Goal: Information Seeking & Learning: Learn about a topic

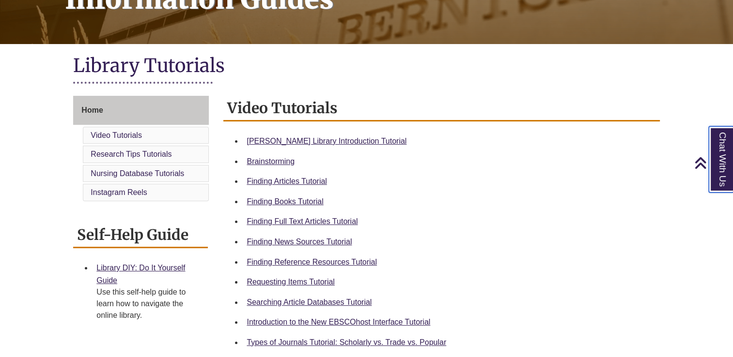
scroll to position [48, 0]
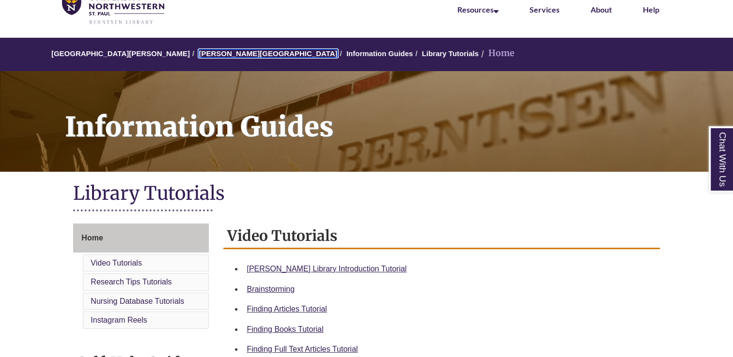
click at [215, 58] on li "[PERSON_NAME][GEOGRAPHIC_DATA]" at bounding box center [263, 54] width 147 height 12
click at [228, 52] on link "[PERSON_NAME][GEOGRAPHIC_DATA]" at bounding box center [268, 53] width 138 height 8
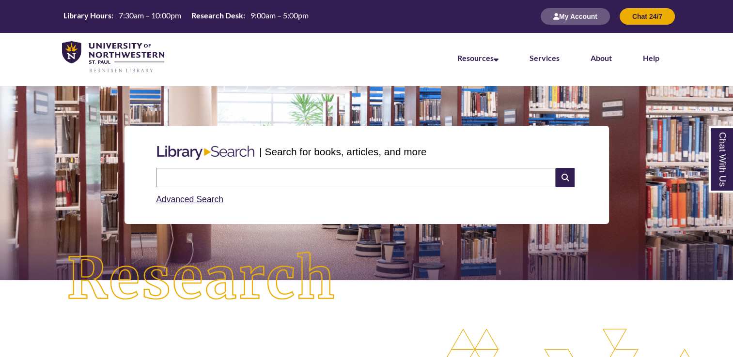
click at [386, 192] on div "Advanced Search" at bounding box center [366, 196] width 421 height 19
click at [386, 182] on input "text" at bounding box center [356, 177] width 400 height 19
type input "**********"
click at [569, 183] on icon at bounding box center [564, 177] width 18 height 19
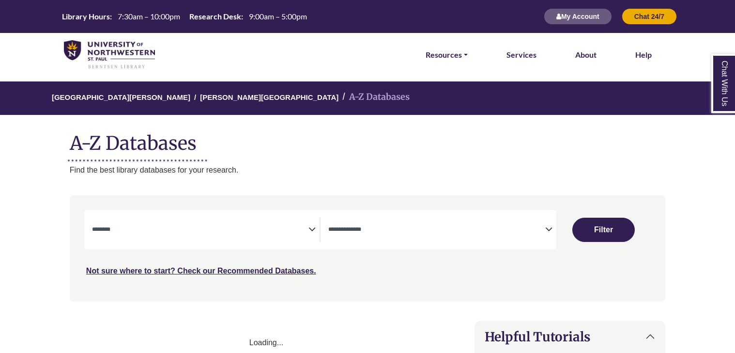
select select "Database Subject Filter"
select select "Database Types Filter"
select select "Database Subject Filter"
select select "Database Types Filter"
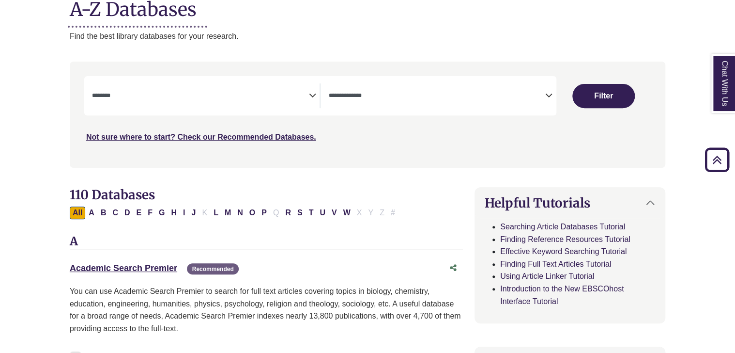
scroll to position [97, 0]
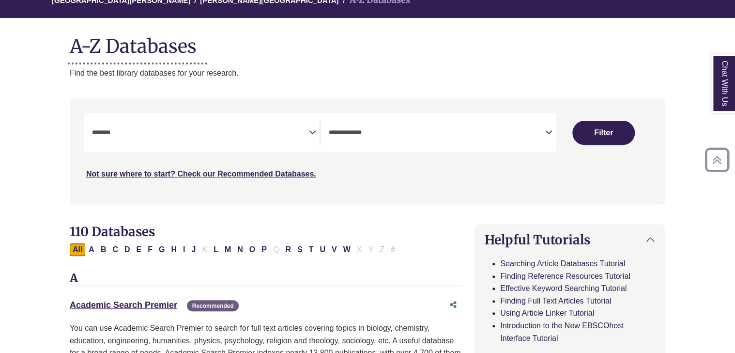
click at [183, 129] on span "Search filters" at bounding box center [200, 131] width 217 height 8
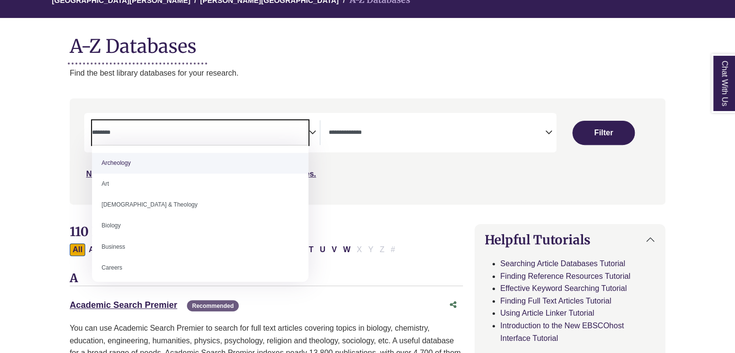
paste textarea "*********"
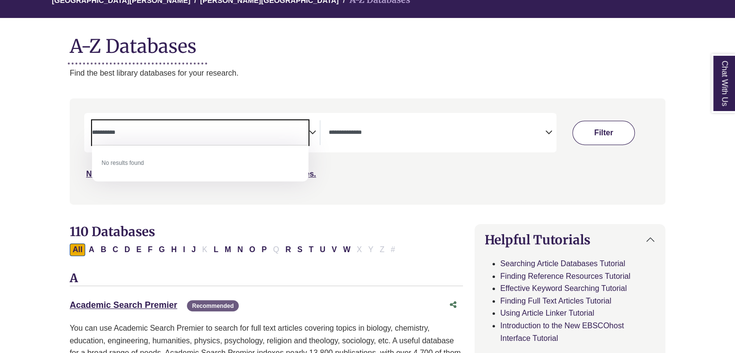
type textarea "*********"
click at [616, 129] on button "Filter" at bounding box center [603, 133] width 62 height 24
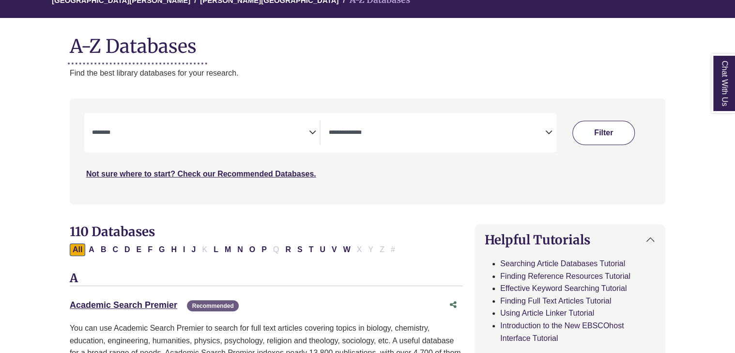
select select "Database Subject Filter"
select select "Database Types Filter"
click at [242, 133] on textarea "Search" at bounding box center [200, 133] width 217 height 8
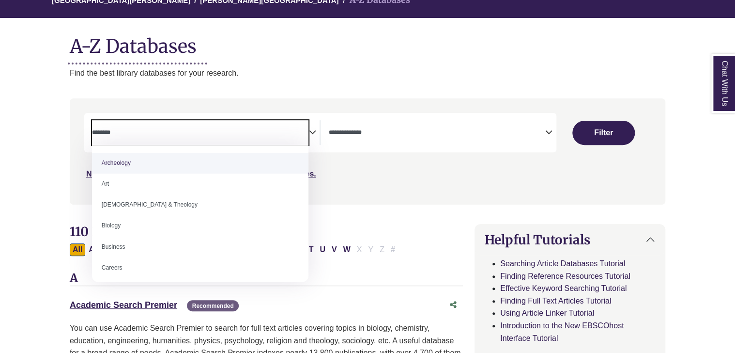
paste textarea "*********"
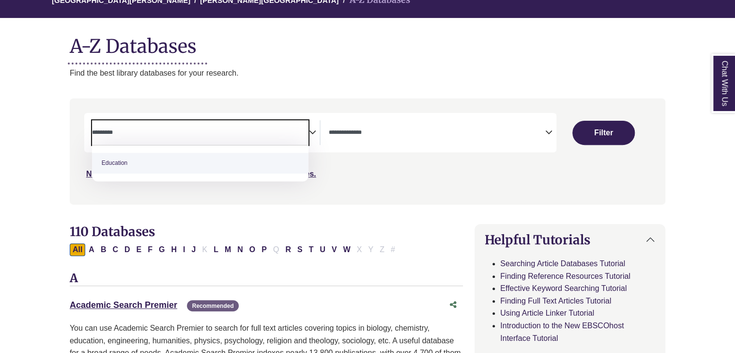
type textarea "*********"
click at [377, 127] on span "Search filters" at bounding box center [436, 131] width 217 height 8
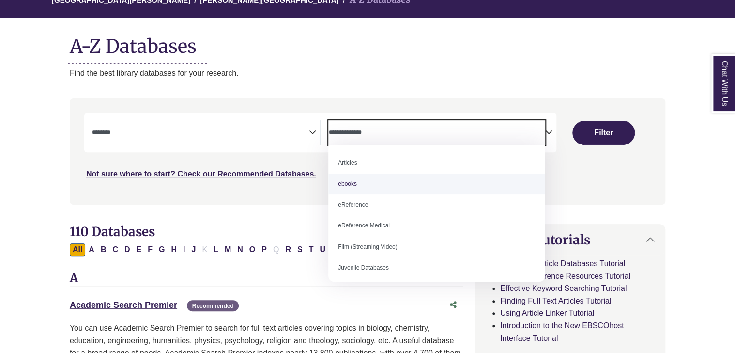
click at [166, 134] on textarea "Search" at bounding box center [200, 133] width 217 height 8
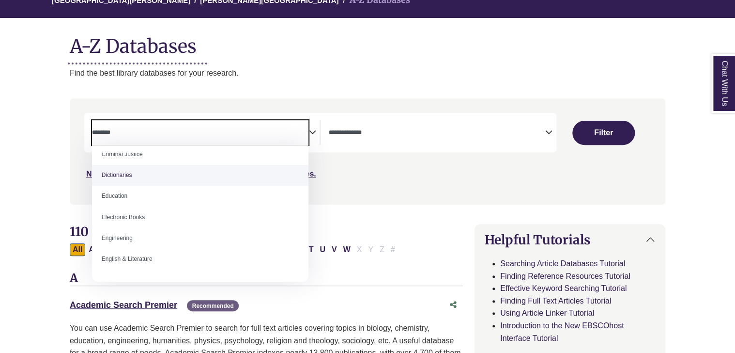
scroll to position [242, 0]
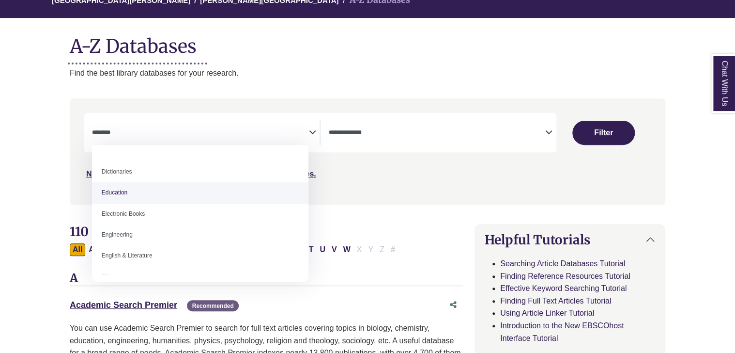
select select "*****"
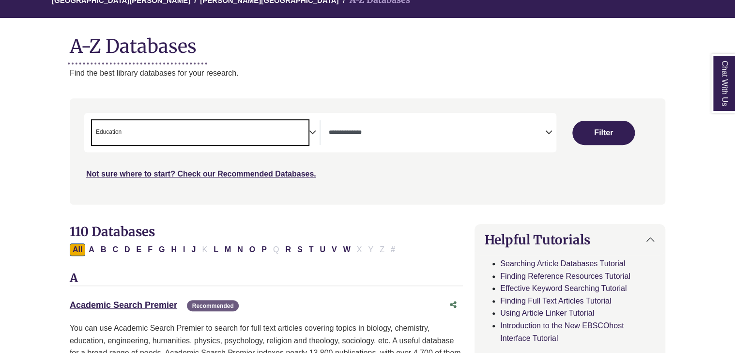
click at [384, 131] on textarea "Search" at bounding box center [436, 133] width 217 height 8
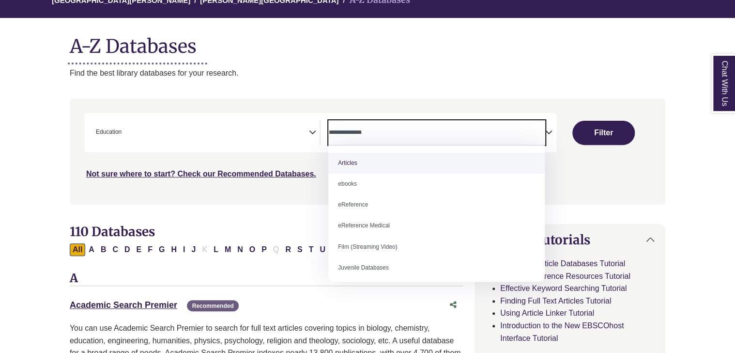
scroll to position [9, 0]
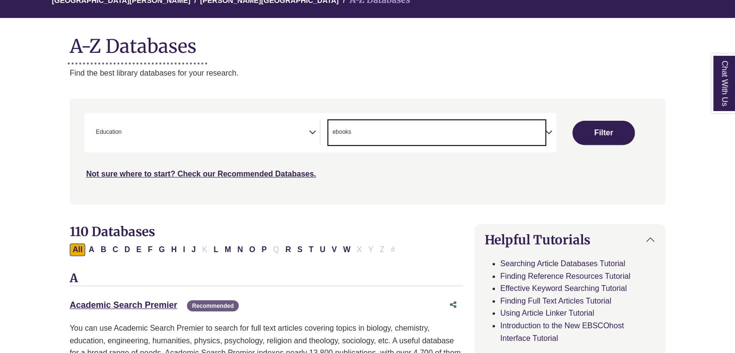
click at [397, 137] on span "× ebooks" at bounding box center [436, 132] width 217 height 25
click at [458, 140] on span "× ebooks × eReference" at bounding box center [436, 132] width 217 height 25
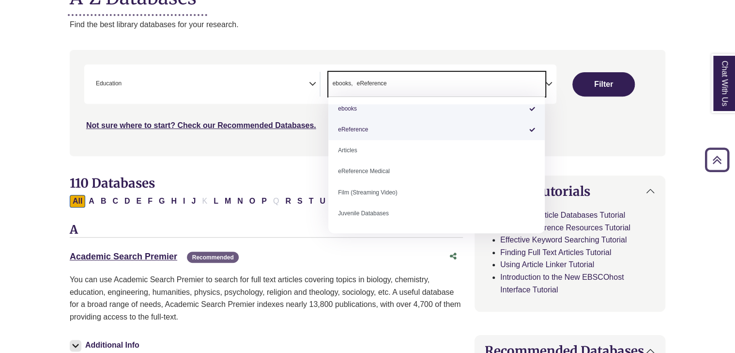
scroll to position [0, 0]
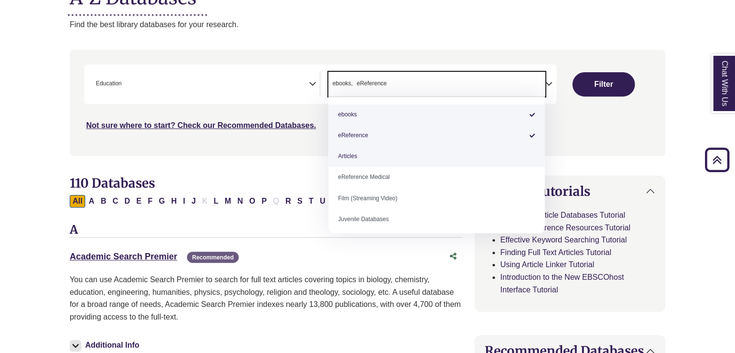
select select "*****"
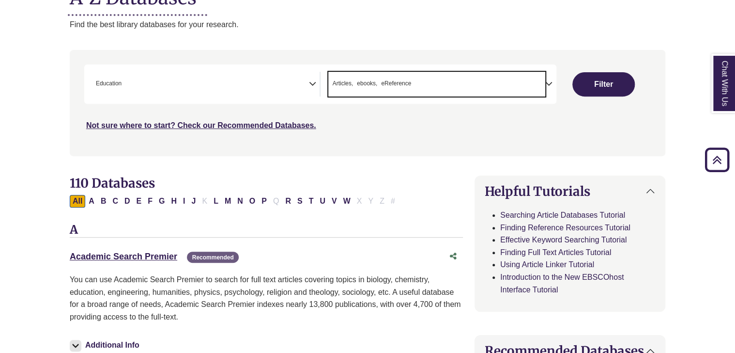
click at [435, 85] on span "× Articles × ebooks × eReference" at bounding box center [436, 84] width 217 height 25
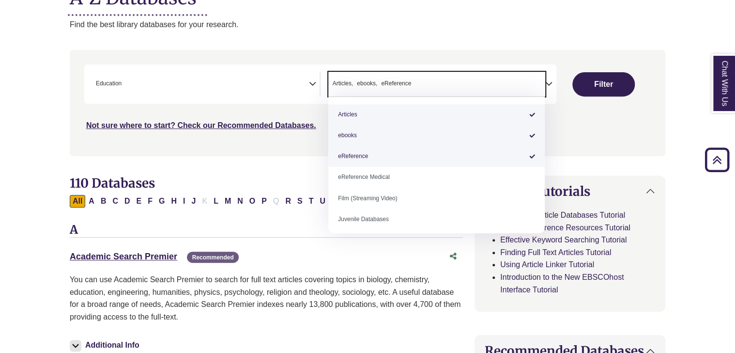
click at [584, 78] on button "Filter" at bounding box center [603, 84] width 62 height 24
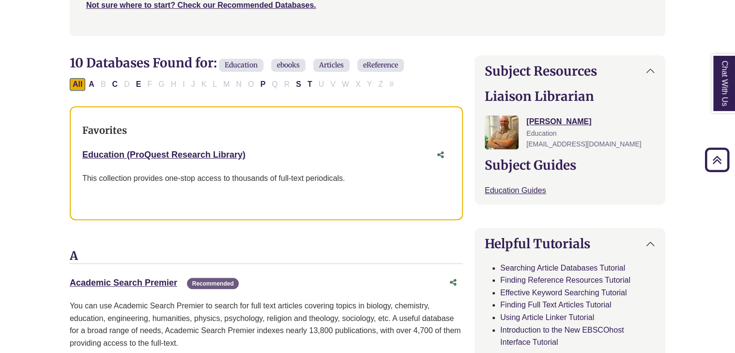
scroll to position [242, 0]
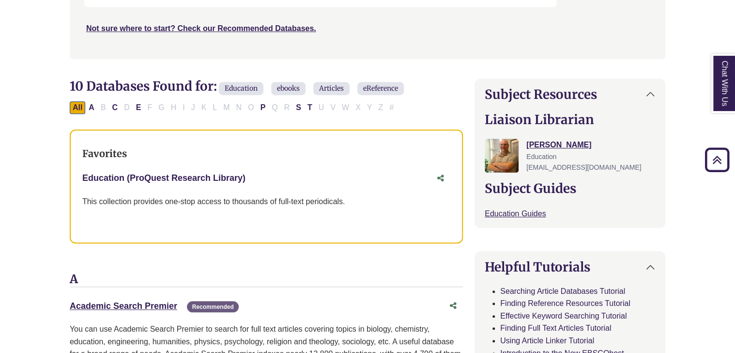
click at [159, 174] on link "Education (ProQuest Research Library) This link opens in a new window" at bounding box center [163, 178] width 163 height 10
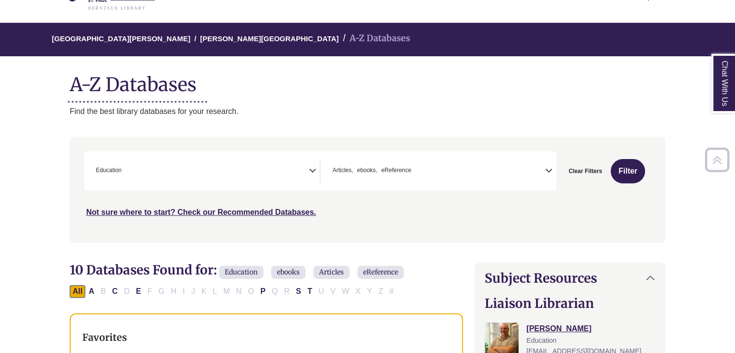
scroll to position [48, 0]
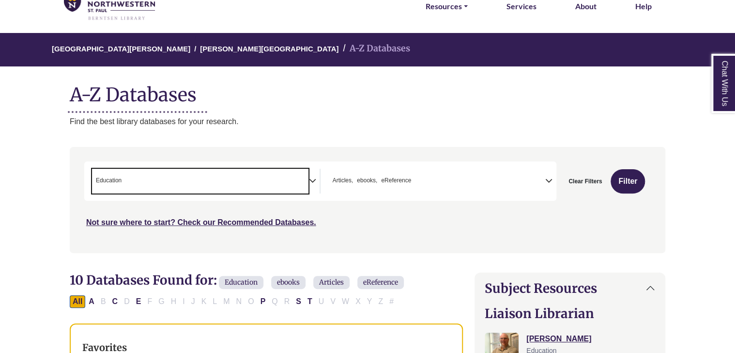
click at [308, 183] on div "**********" at bounding box center [206, 181] width 228 height 25
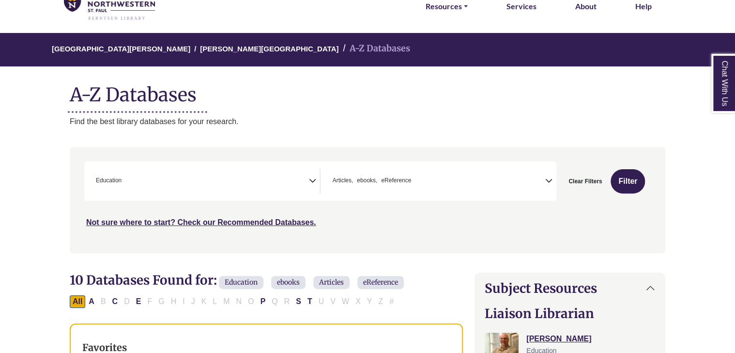
click at [310, 181] on icon "Search filters" at bounding box center [311, 179] width 7 height 15
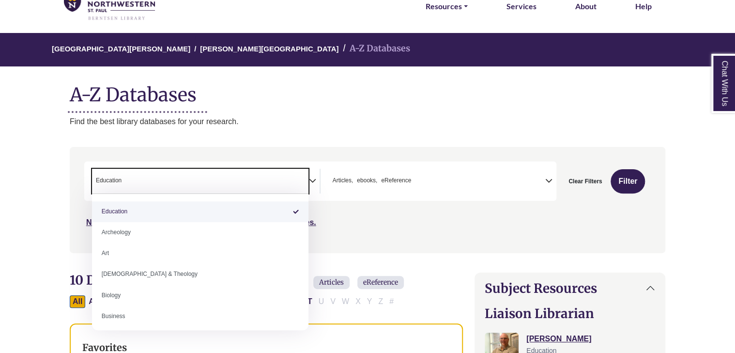
drag, startPoint x: 217, startPoint y: 187, endPoint x: 126, endPoint y: 175, distance: 91.4
click at [151, 175] on span "× Education" at bounding box center [200, 181] width 217 height 25
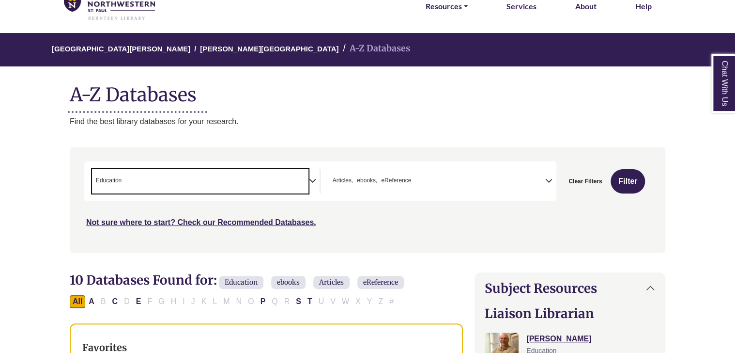
select select "Database Subject Filter"
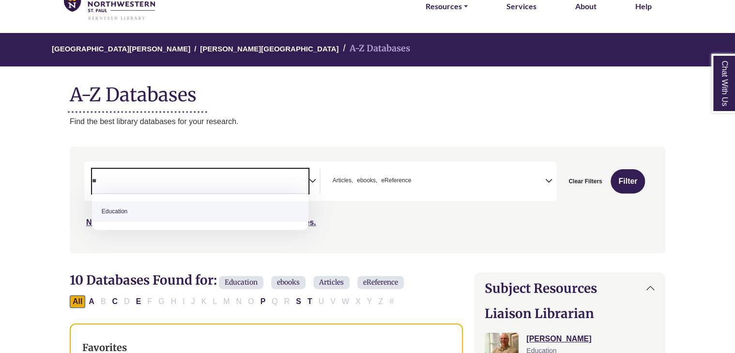
type textarea "*"
type textarea "***"
select select "*****"
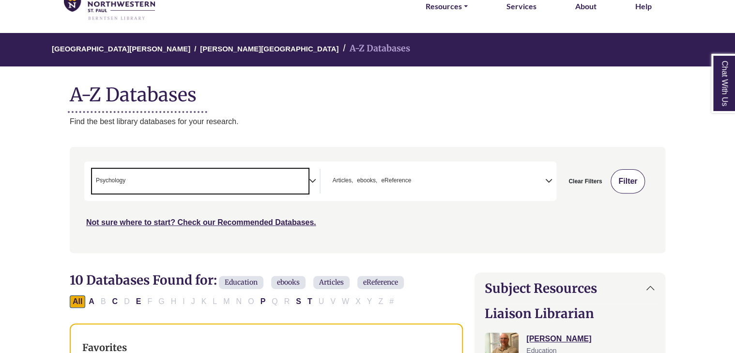
click at [625, 177] on button "Filter" at bounding box center [628, 181] width 34 height 24
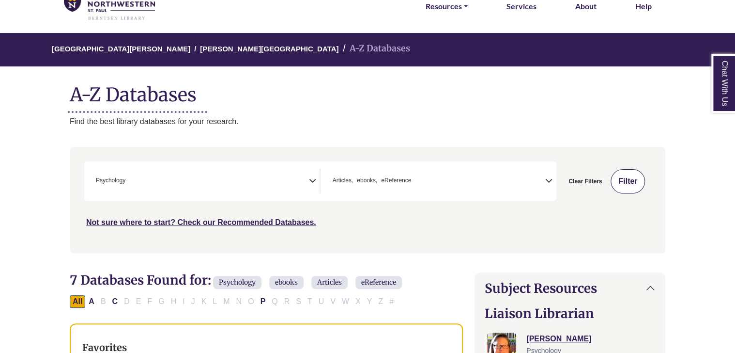
click at [627, 177] on button "Filter" at bounding box center [628, 181] width 34 height 24
click at [627, 179] on button "Filter" at bounding box center [628, 181] width 34 height 24
click at [623, 187] on button "Filter" at bounding box center [628, 181] width 34 height 24
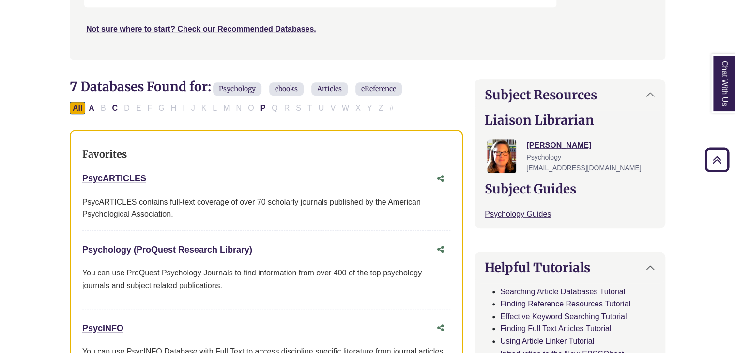
scroll to position [242, 0]
click at [122, 172] on div "PsycARTICLES This link opens in a new window" at bounding box center [256, 178] width 349 height 14
click at [123, 172] on div "PsycARTICLES This link opens in a new window" at bounding box center [256, 178] width 349 height 14
click at [123, 171] on div "PsycARTICLES This link opens in a new window" at bounding box center [256, 178] width 349 height 14
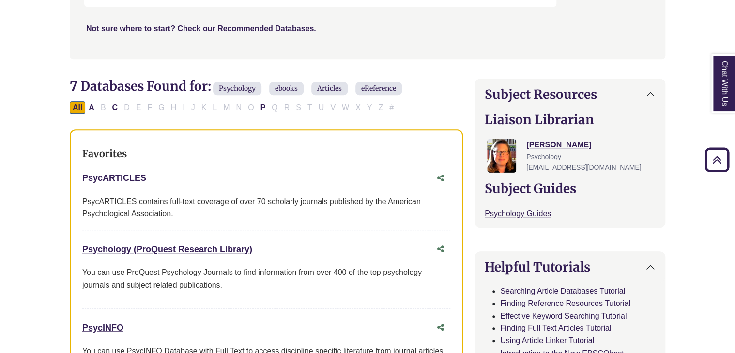
click at [136, 173] on link "PsycARTICLES This link opens in a new window" at bounding box center [114, 178] width 64 height 10
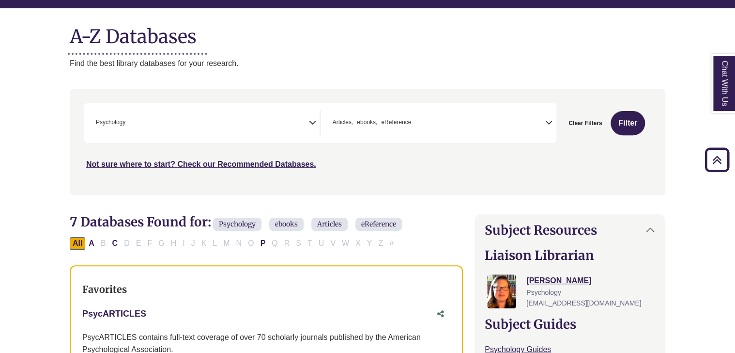
scroll to position [97, 0]
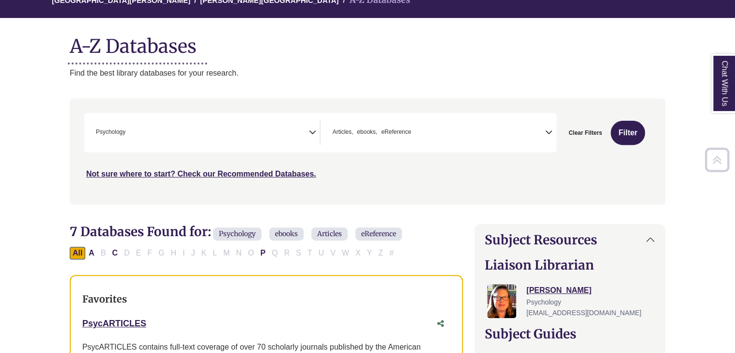
click at [248, 135] on span "× Psychology" at bounding box center [200, 132] width 217 height 25
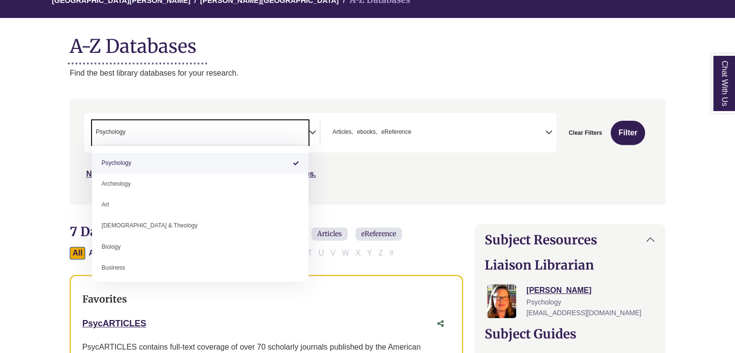
select select "Database Subject Filter"
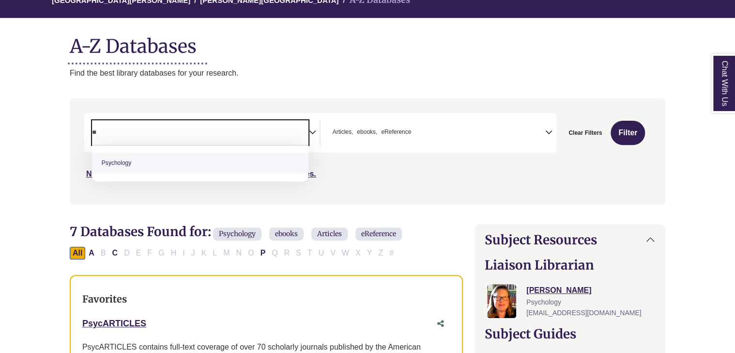
type textarea "*"
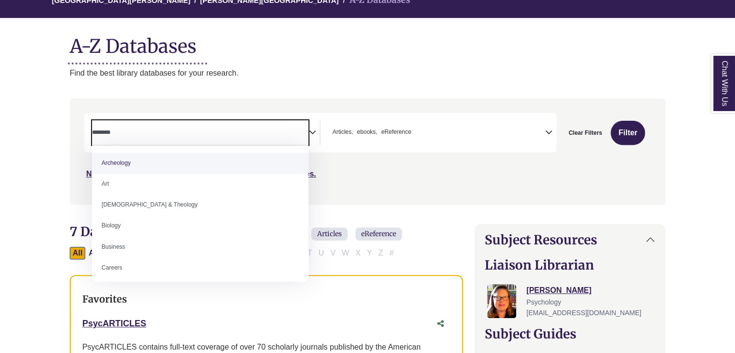
paste textarea "**********"
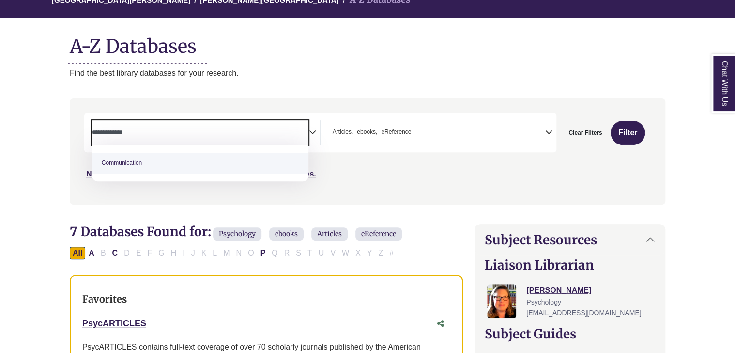
type textarea "**********"
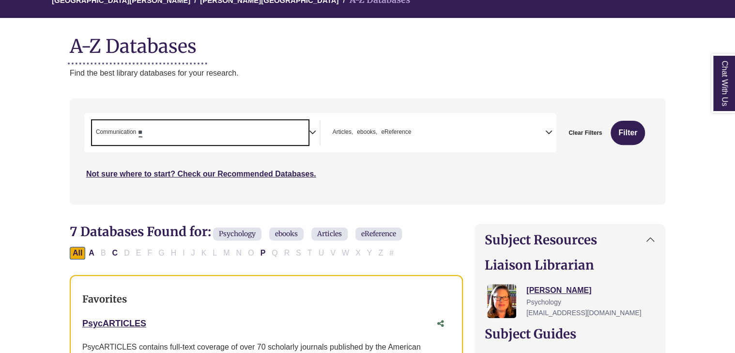
select select "*****"
click at [622, 126] on button "Filter" at bounding box center [628, 133] width 34 height 24
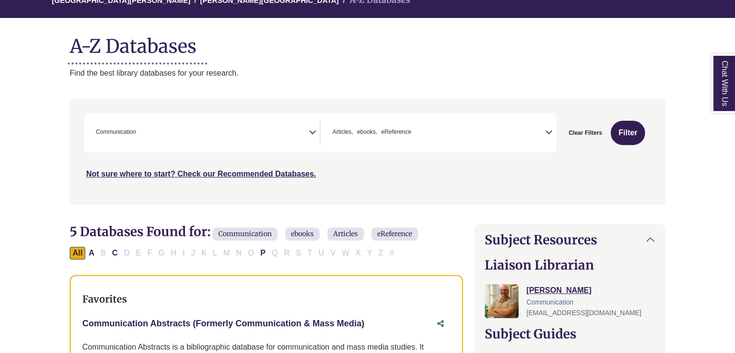
click at [235, 319] on link "Communication Abstracts (Formerly Communication & Mass Media) This link opens i…" at bounding box center [223, 323] width 282 height 10
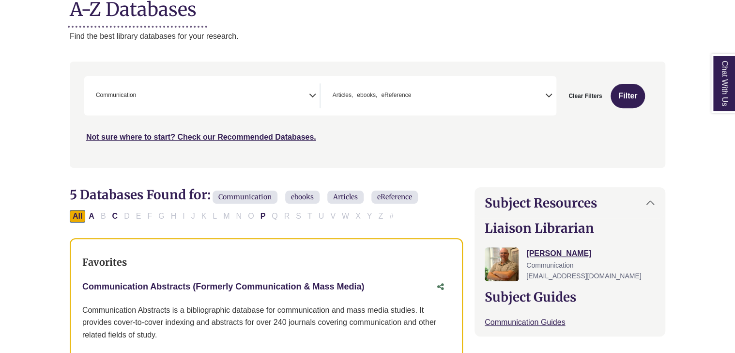
scroll to position [194, 0]
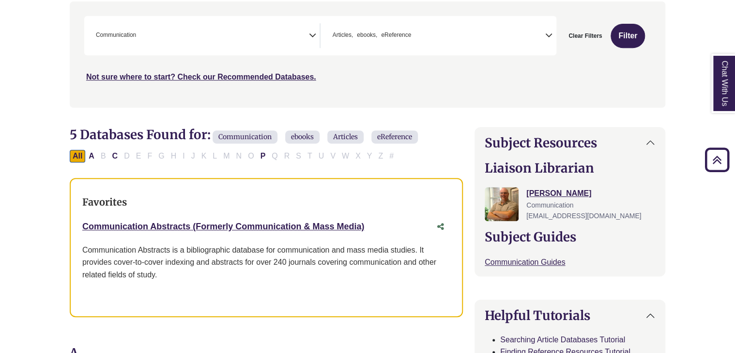
click at [84, 199] on h3 "Favorites" at bounding box center [266, 202] width 368 height 12
click at [95, 226] on link "Communication Abstracts (Formerly Communication & Mass Media) This link opens i…" at bounding box center [223, 226] width 282 height 10
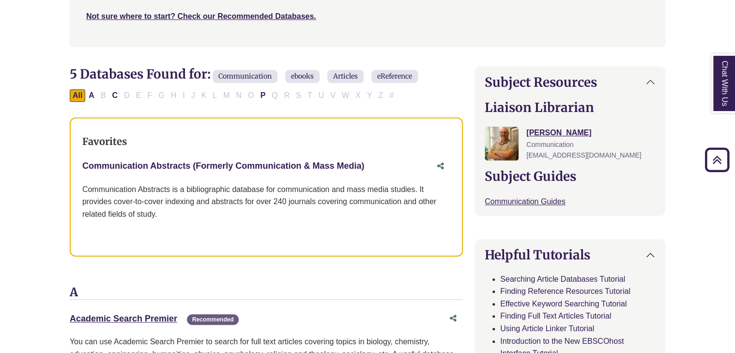
scroll to position [339, 0]
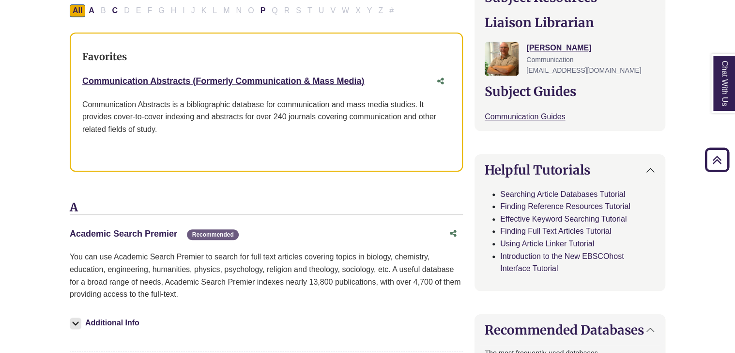
click at [143, 232] on link "Academic Search Premier This link opens in a new window" at bounding box center [124, 234] width 108 height 10
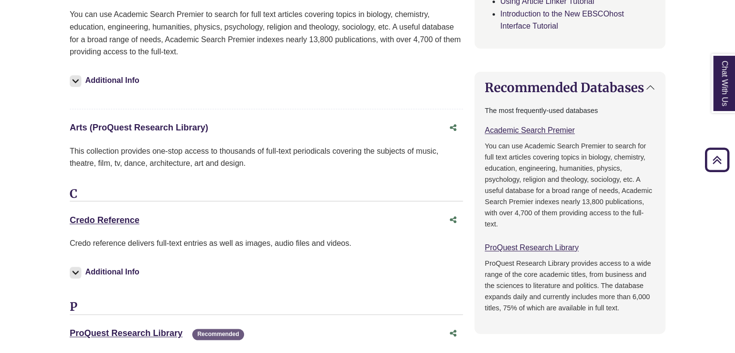
click at [112, 127] on link "Arts (ProQuest Research Library) This link opens in a new window" at bounding box center [139, 128] width 138 height 10
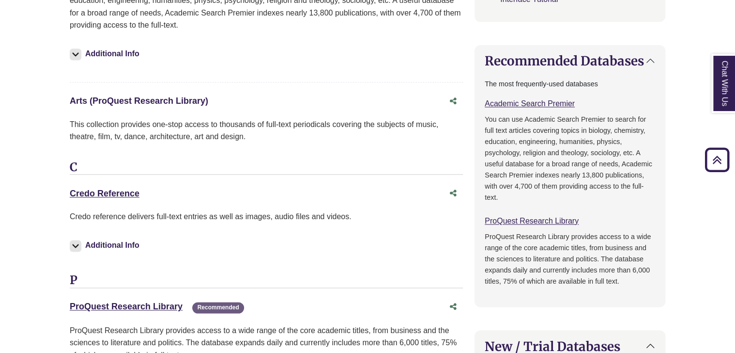
scroll to position [678, 0]
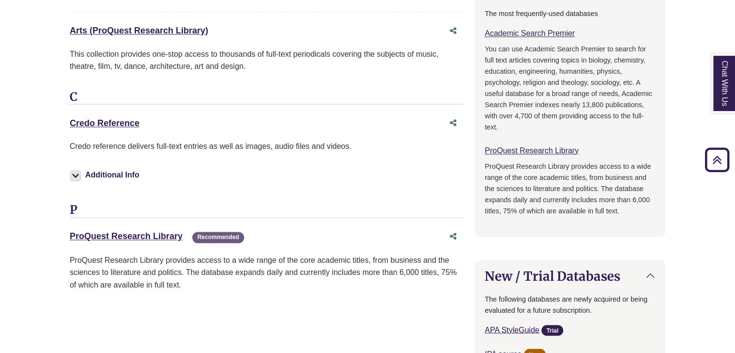
click at [101, 131] on div "Credo Reference This link opens in a new window" at bounding box center [266, 123] width 393 height 18
click at [101, 123] on link "Credo Reference This link opens in a new window" at bounding box center [105, 123] width 70 height 10
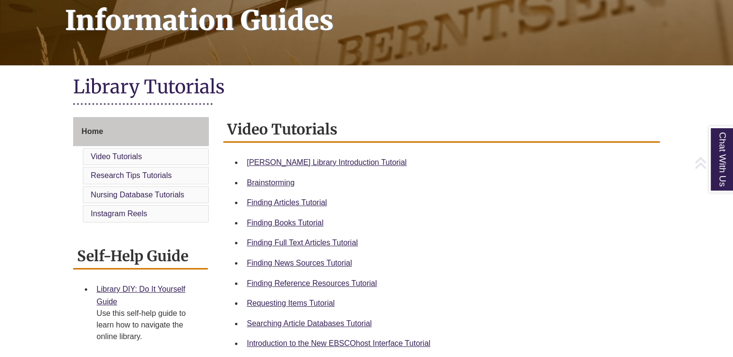
scroll to position [242, 0]
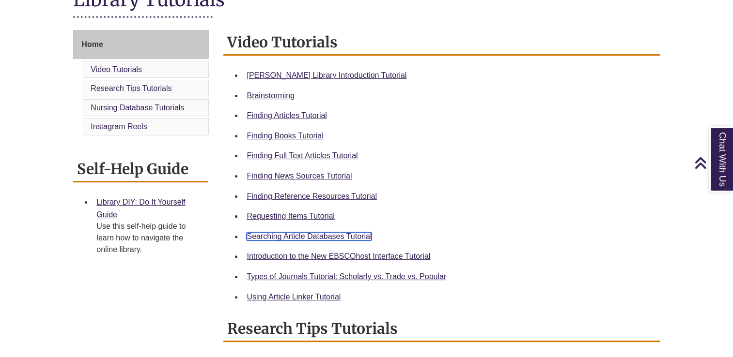
click at [280, 237] on link "Searching Article Databases Tutorial" at bounding box center [308, 236] width 125 height 8
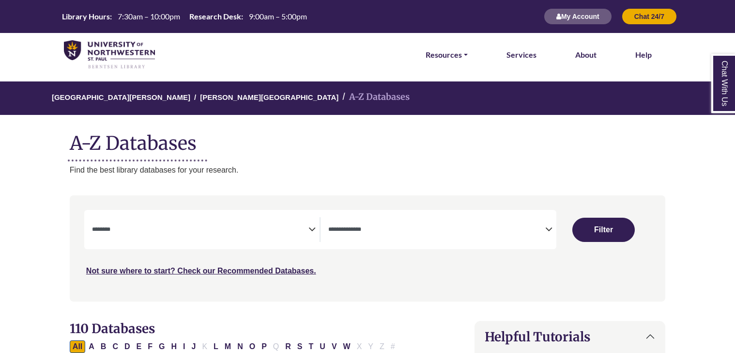
select select "Database Subject Filter"
select select "Database Types Filter"
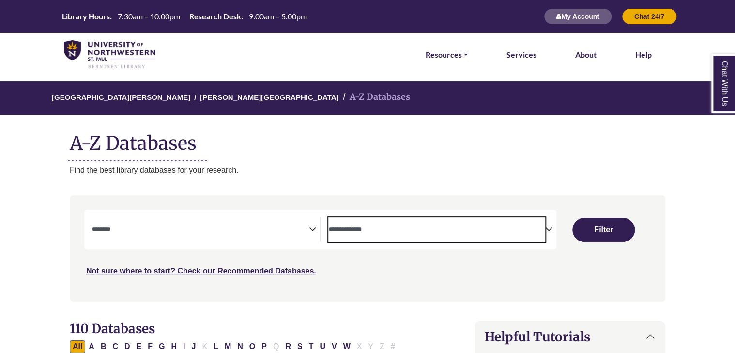
click at [389, 233] on textarea "Search" at bounding box center [436, 230] width 217 height 8
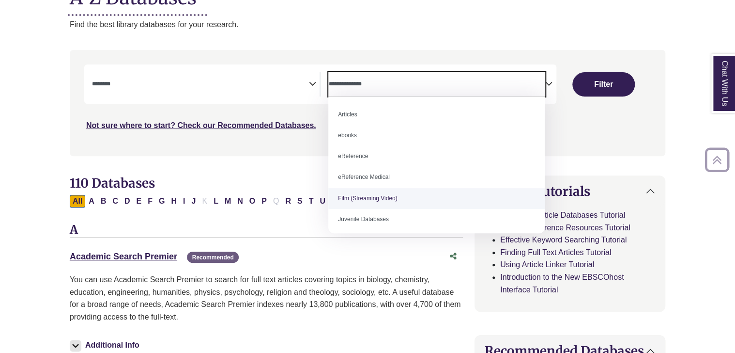
scroll to position [194, 0]
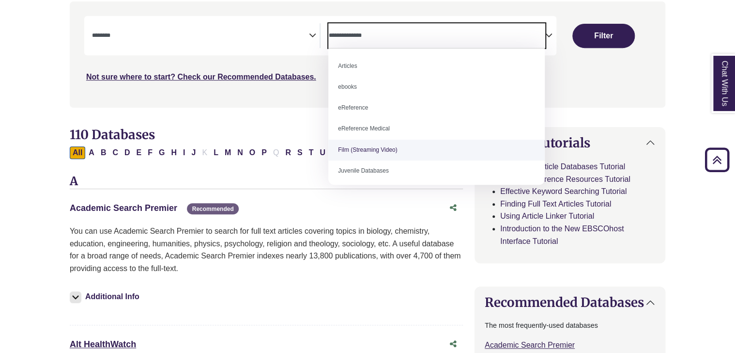
click at [150, 203] on link "Academic Search Premier This link opens in a new window" at bounding box center [124, 208] width 108 height 10
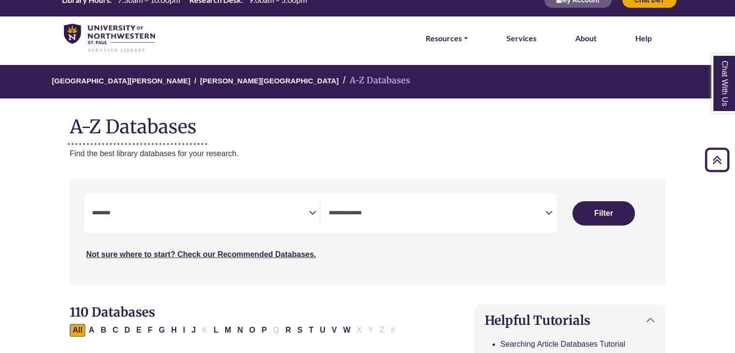
scroll to position [0, 0]
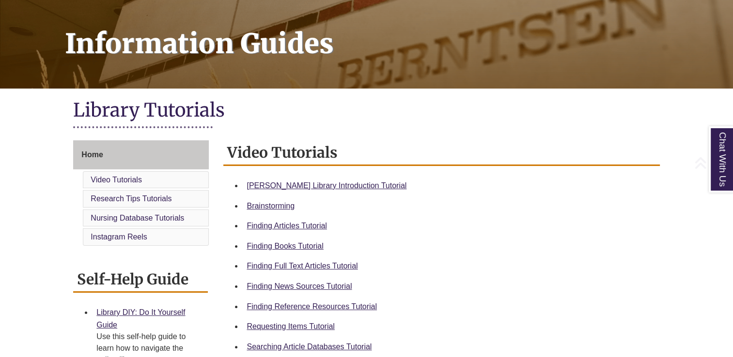
scroll to position [242, 0]
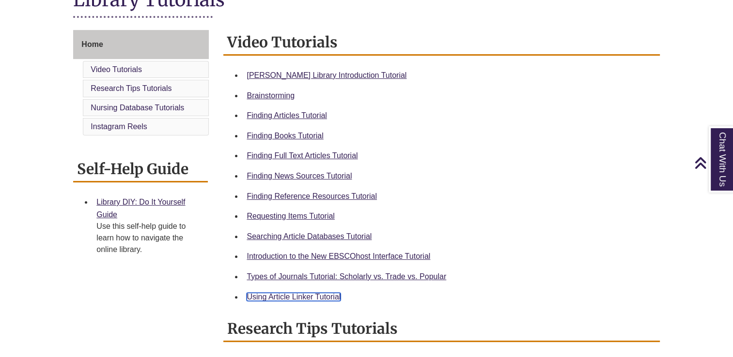
click at [320, 294] on link "Using Article Linker Tutorial" at bounding box center [293, 297] width 94 height 8
